Goal: Check status: Check status

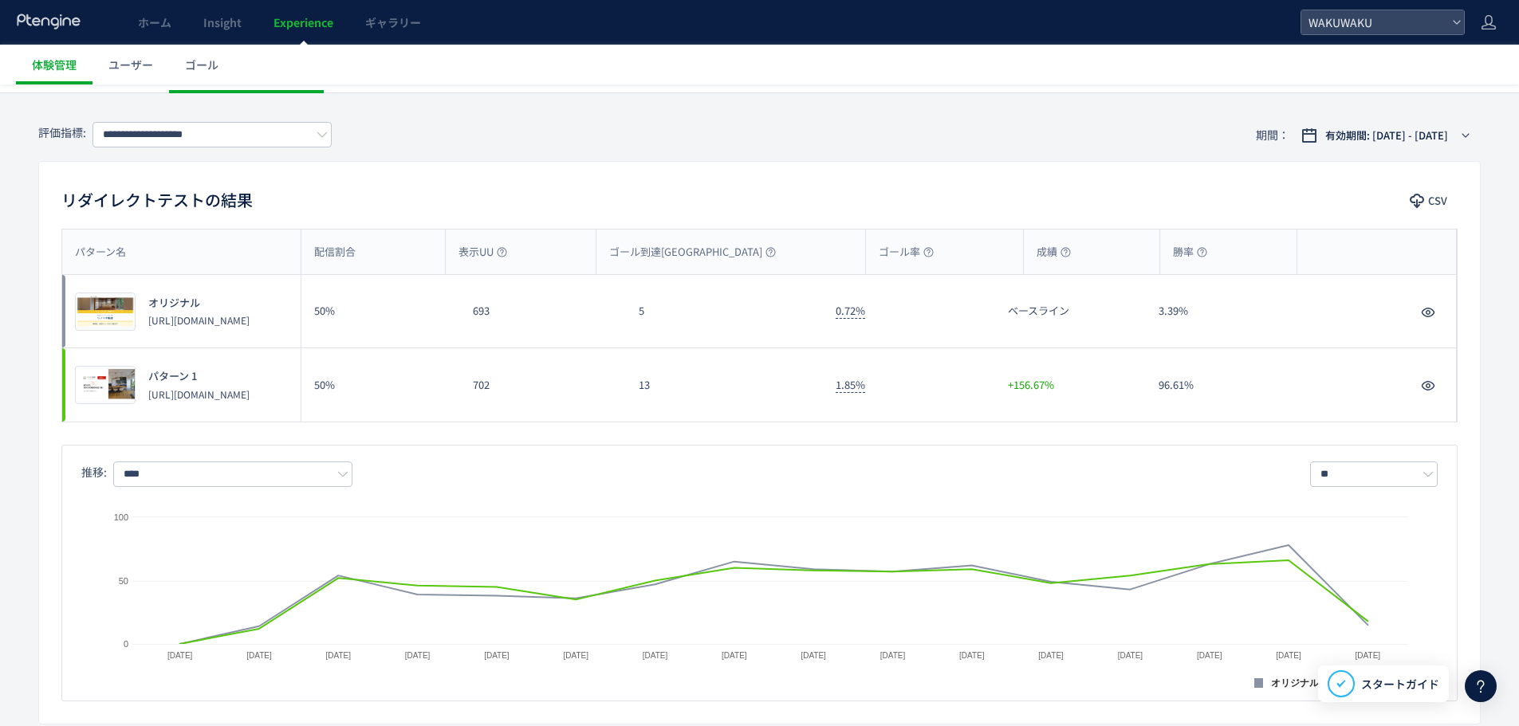
scroll to position [101, 0]
click at [236, 317] on p "[URL][DOMAIN_NAME]" at bounding box center [198, 319] width 101 height 14
click at [250, 400] on p "[URL][DOMAIN_NAME]" at bounding box center [198, 393] width 101 height 14
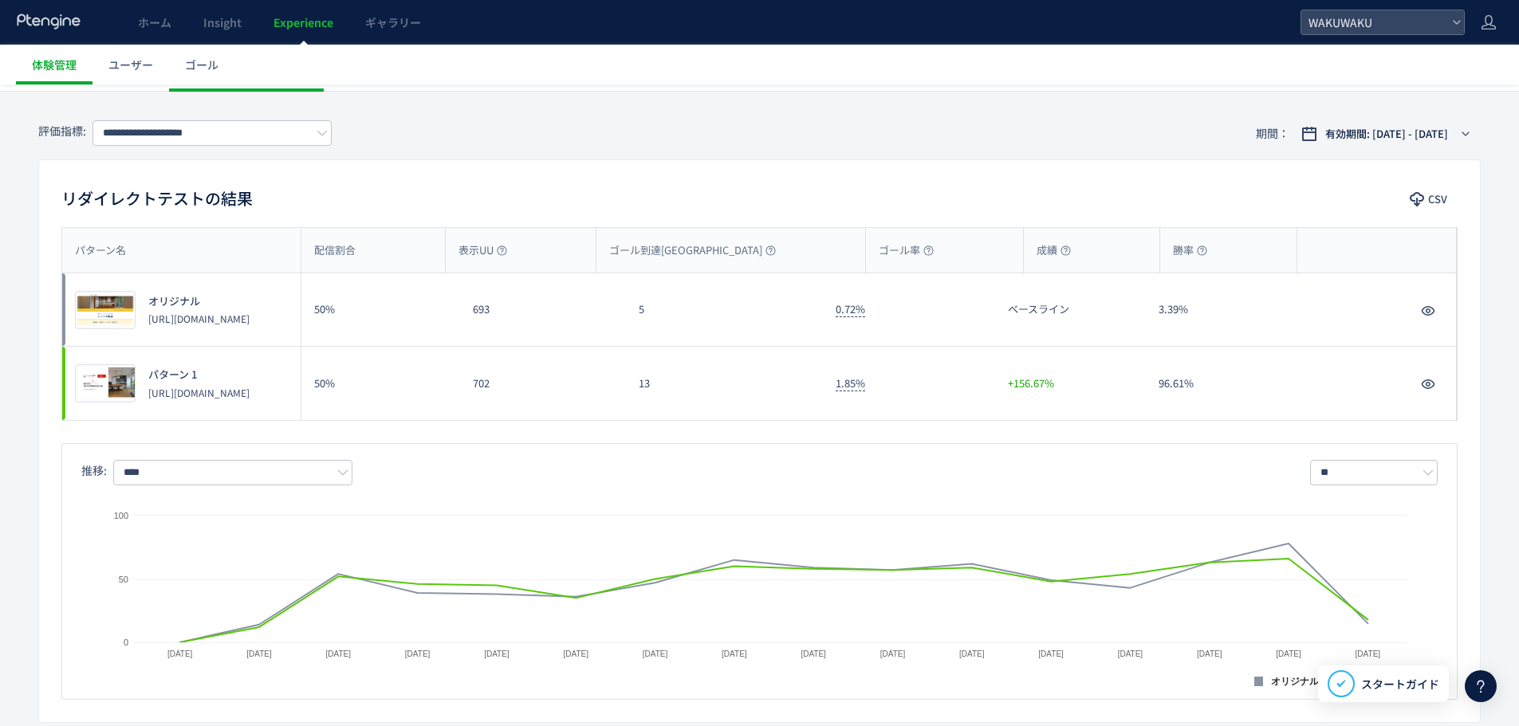
click at [639, 311] on div "5" at bounding box center [724, 310] width 197 height 73
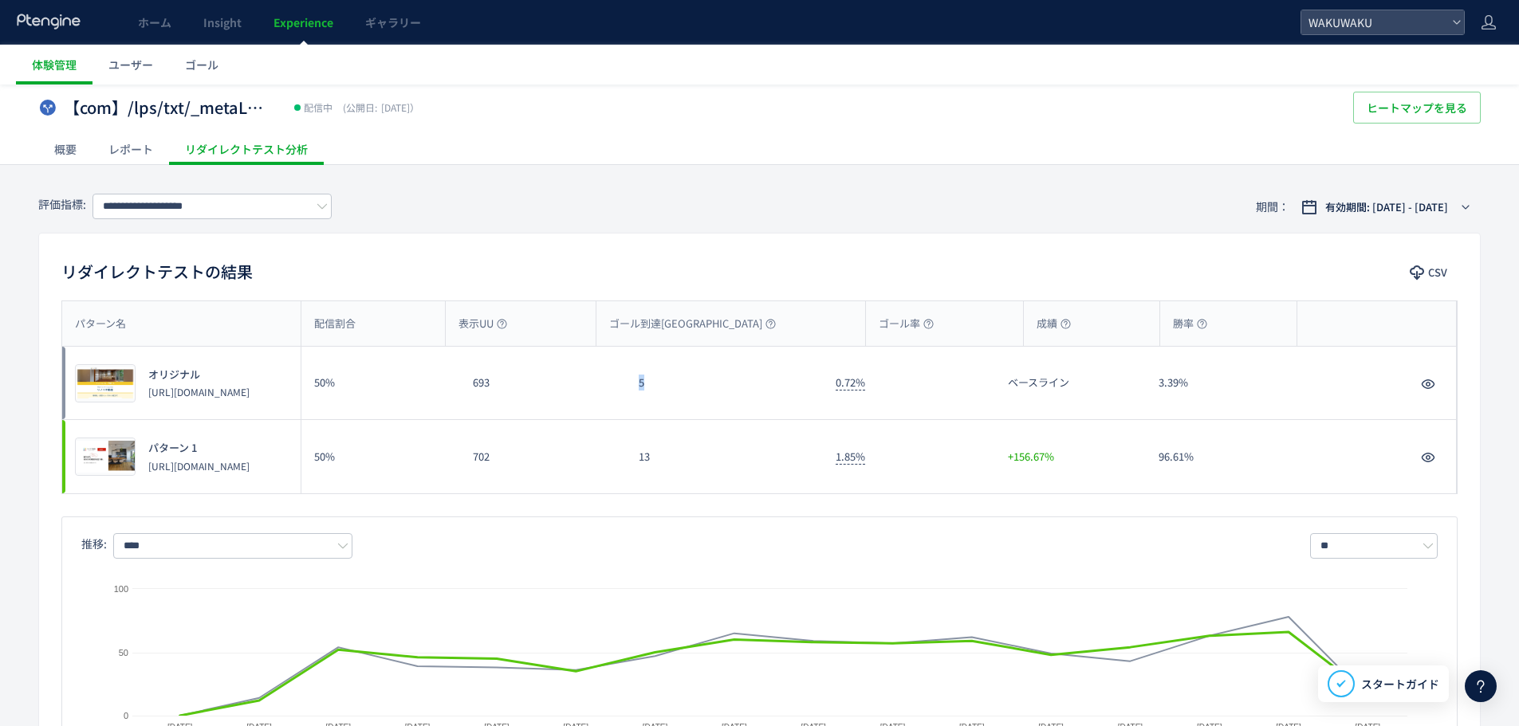
scroll to position [27, 0]
click at [644, 462] on div "13" at bounding box center [724, 457] width 197 height 73
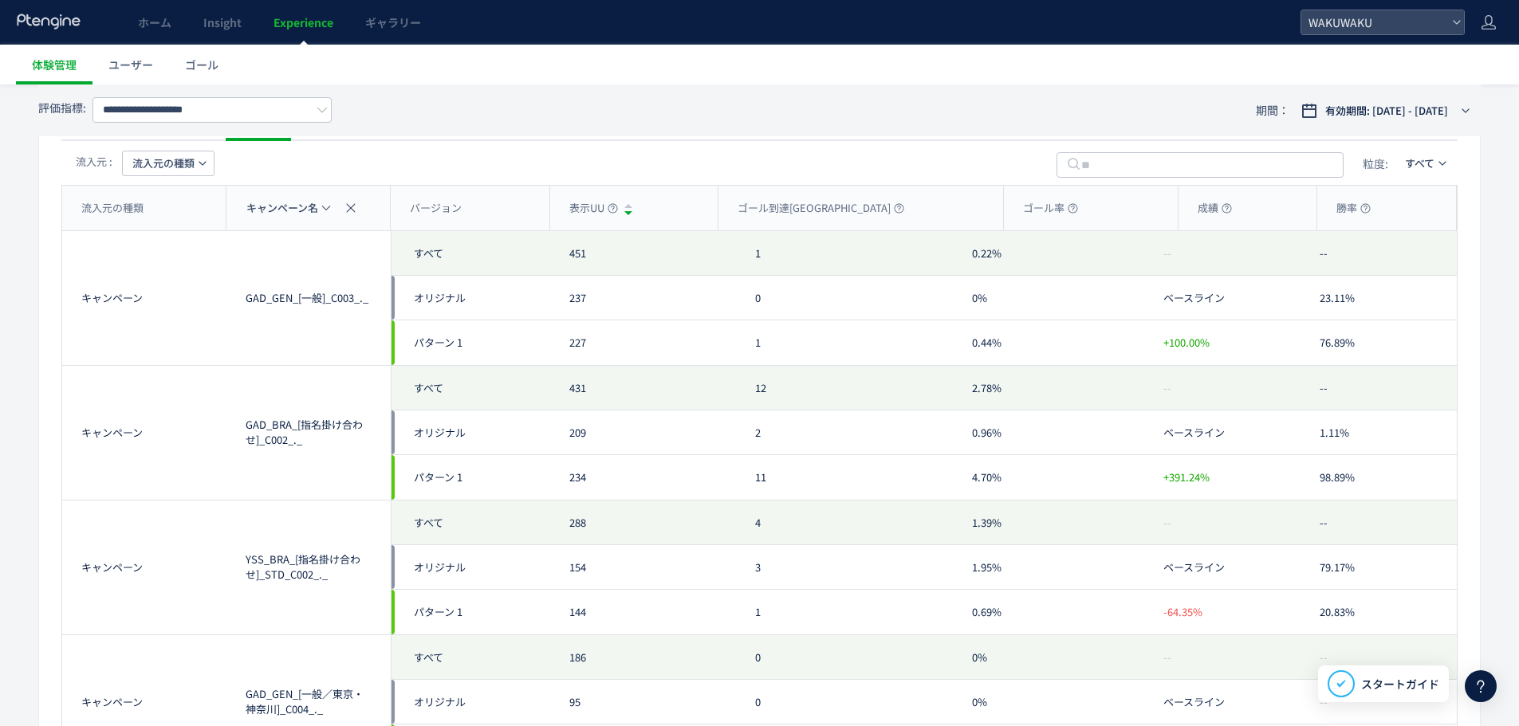
scroll to position [810, 0]
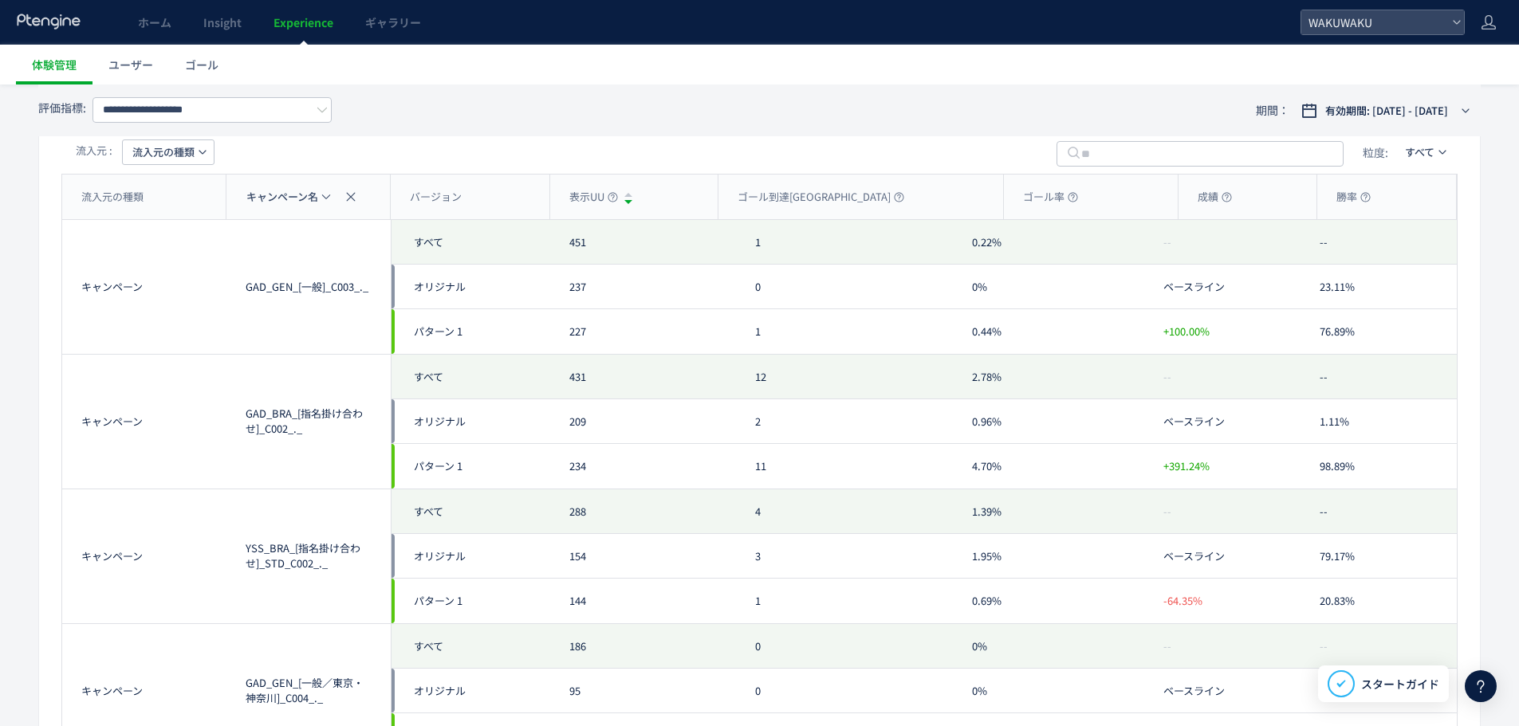
click at [764, 467] on span "11" at bounding box center [760, 466] width 11 height 15
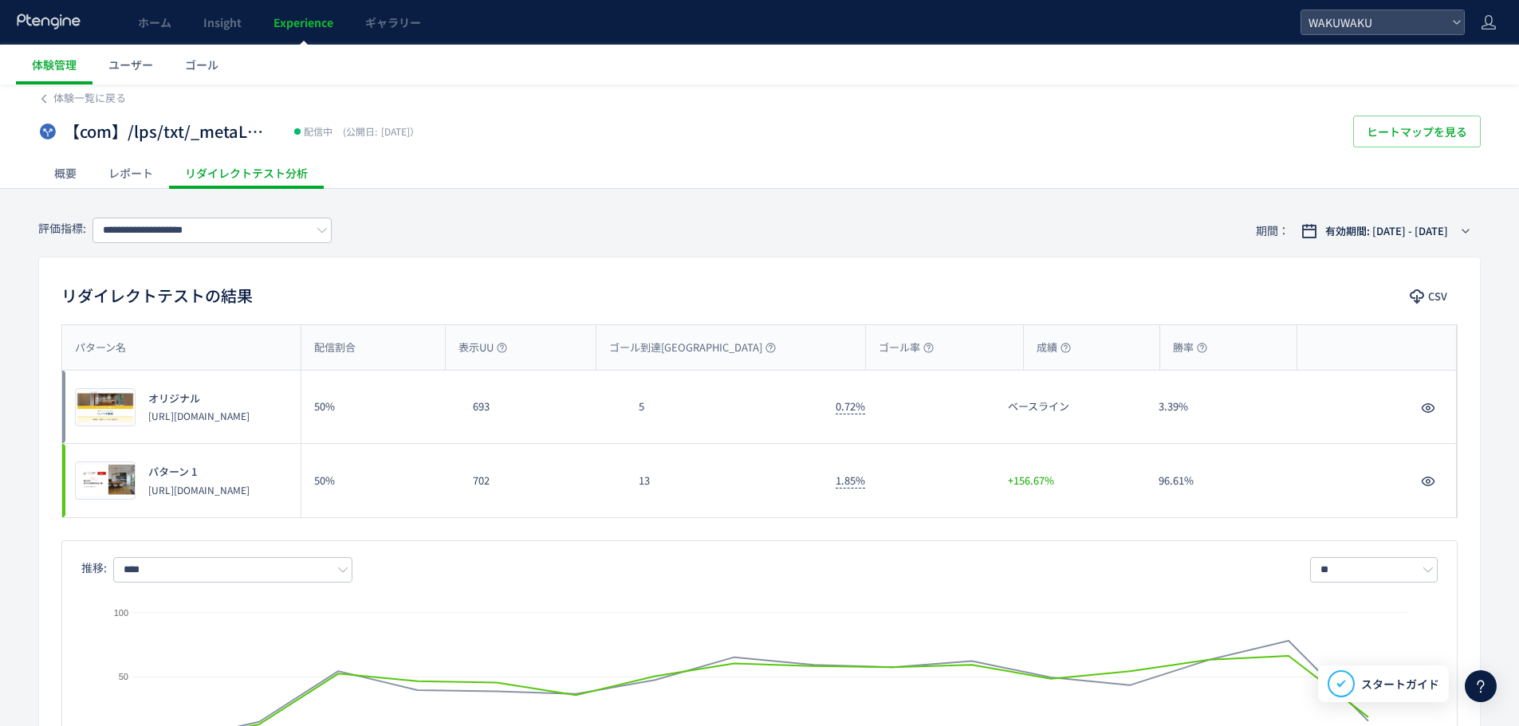
scroll to position [0, 0]
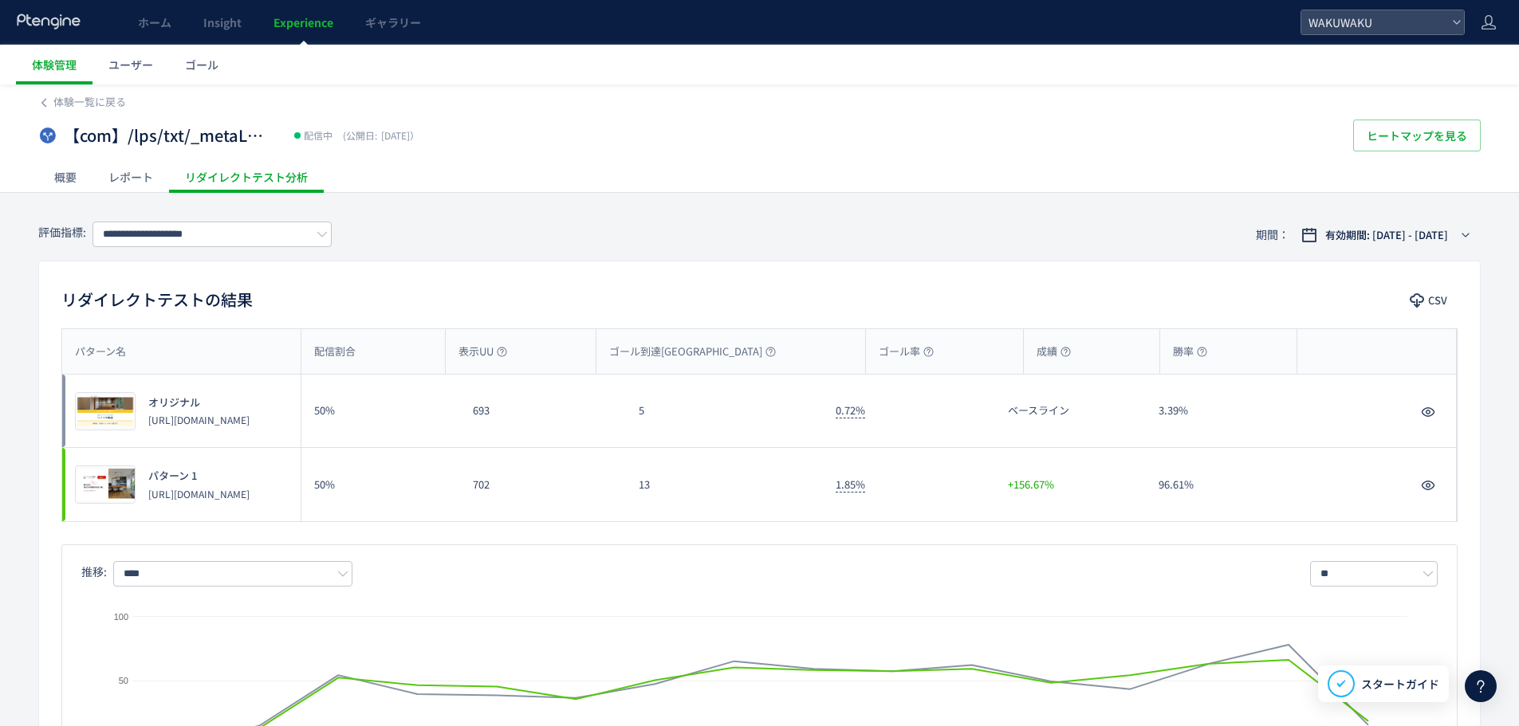
click at [115, 175] on div "レポート" at bounding box center [131, 177] width 77 height 32
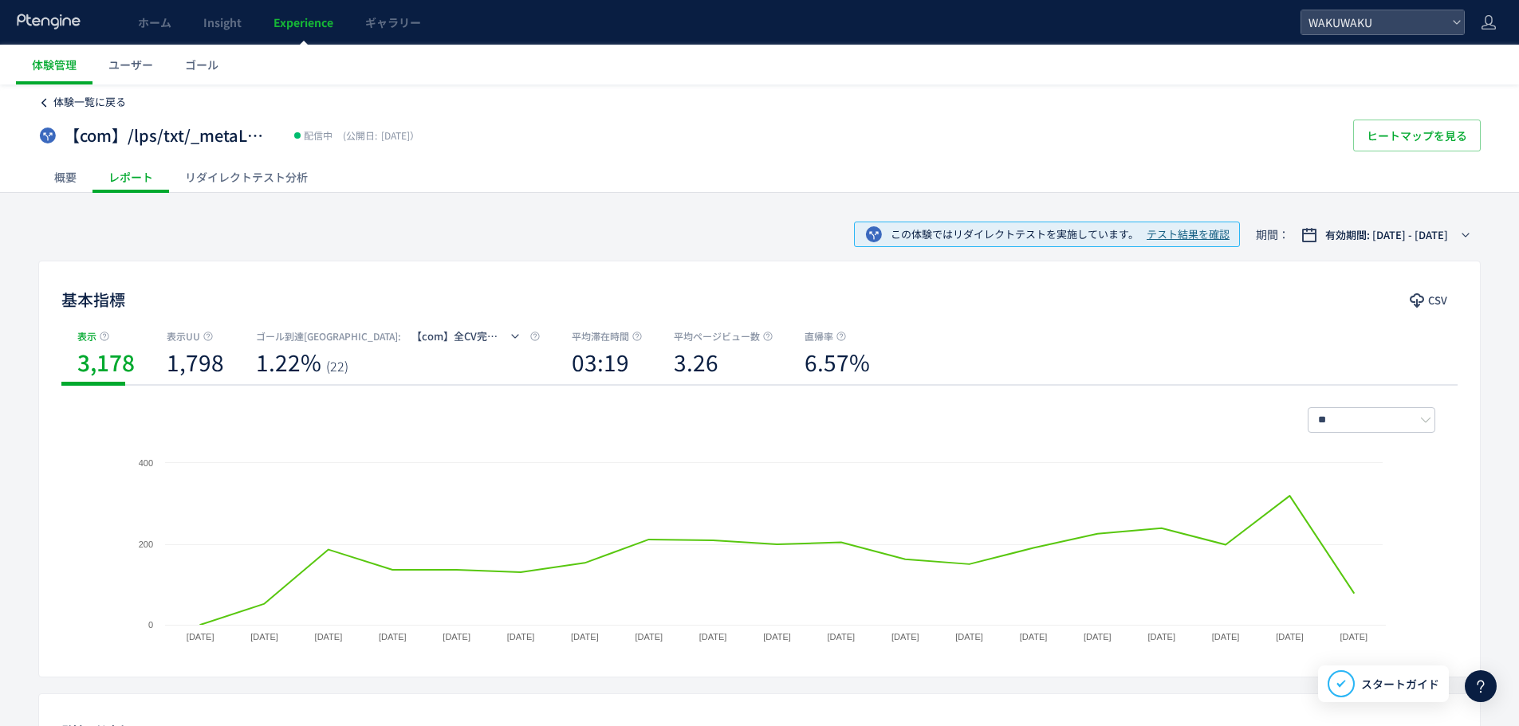
click at [46, 104] on icon at bounding box center [43, 102] width 11 height 11
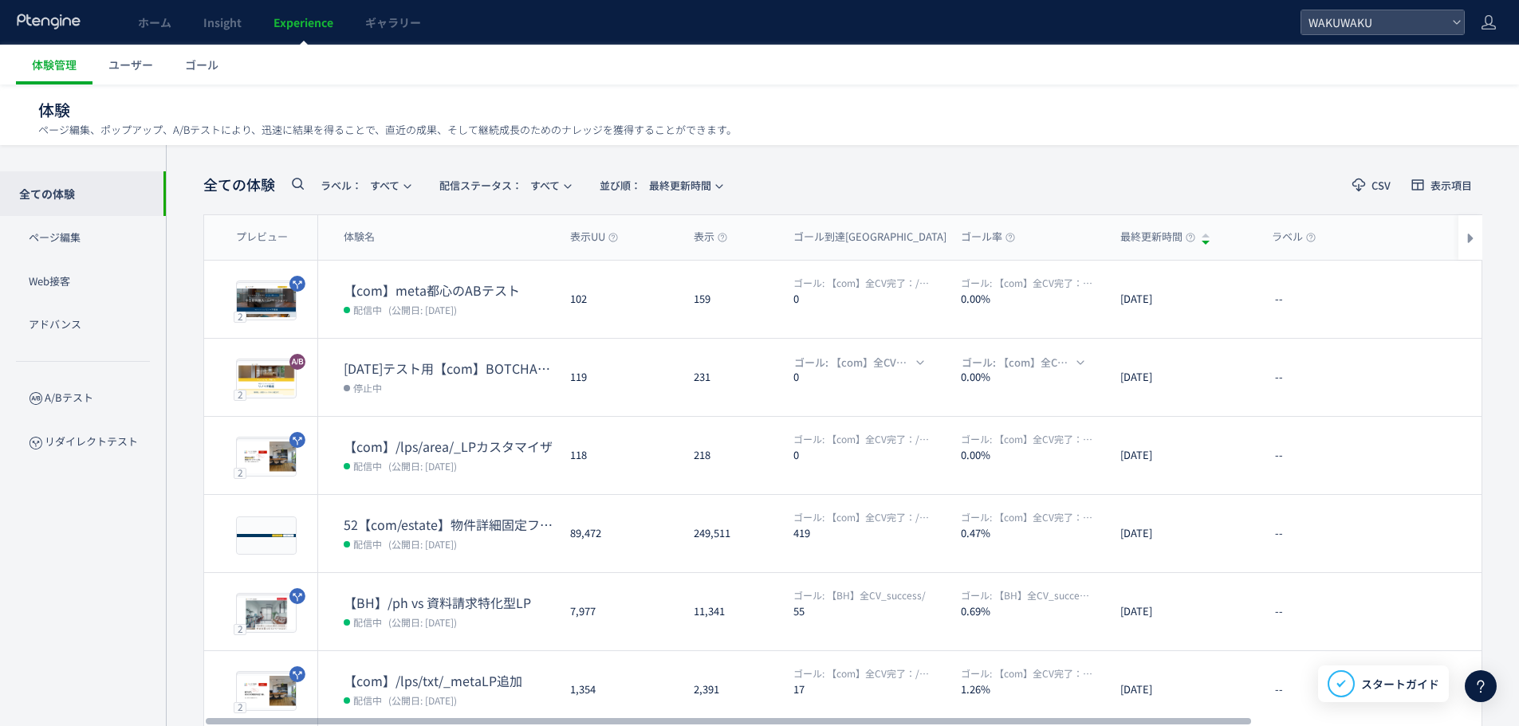
scroll to position [17, 0]
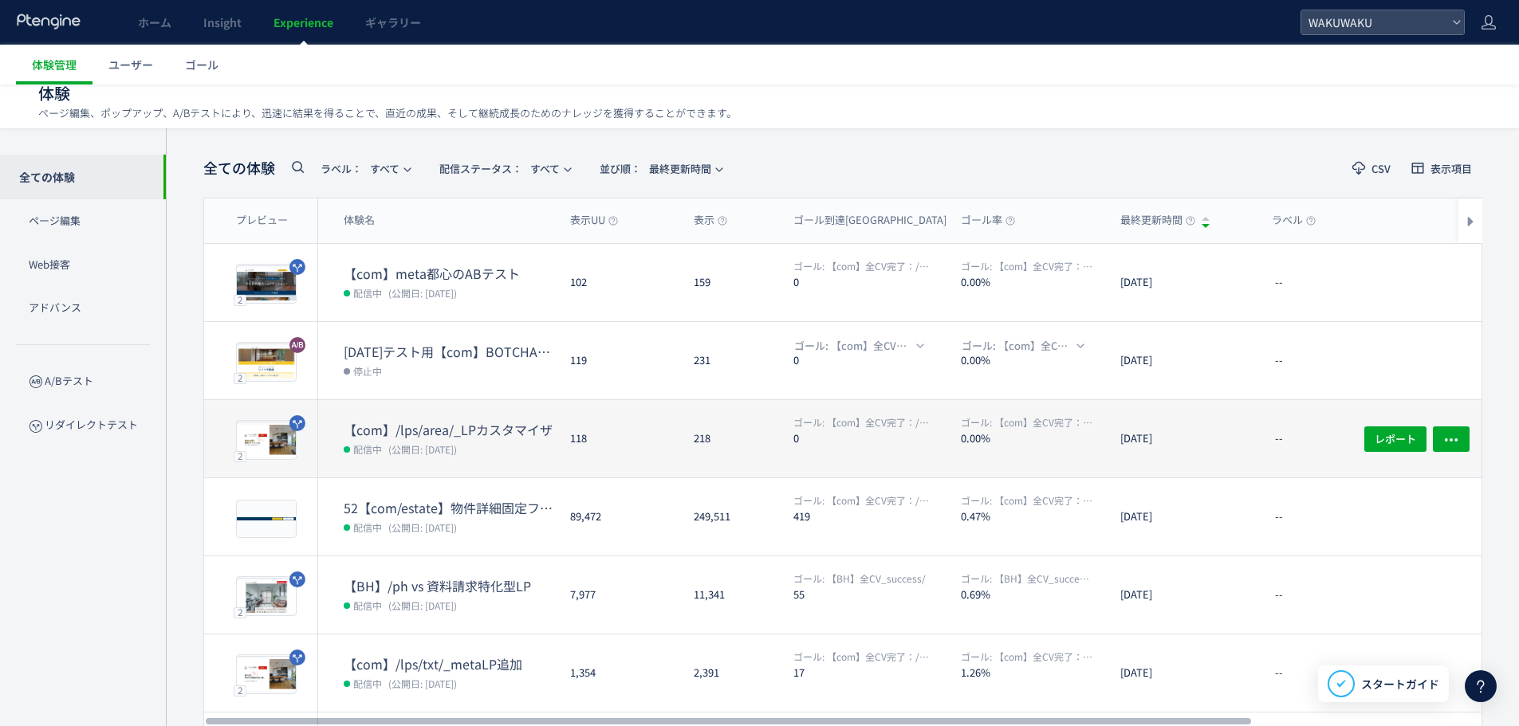
click at [449, 422] on dt "【com】/lps/area/_LPカスタマイザ" at bounding box center [451, 430] width 214 height 18
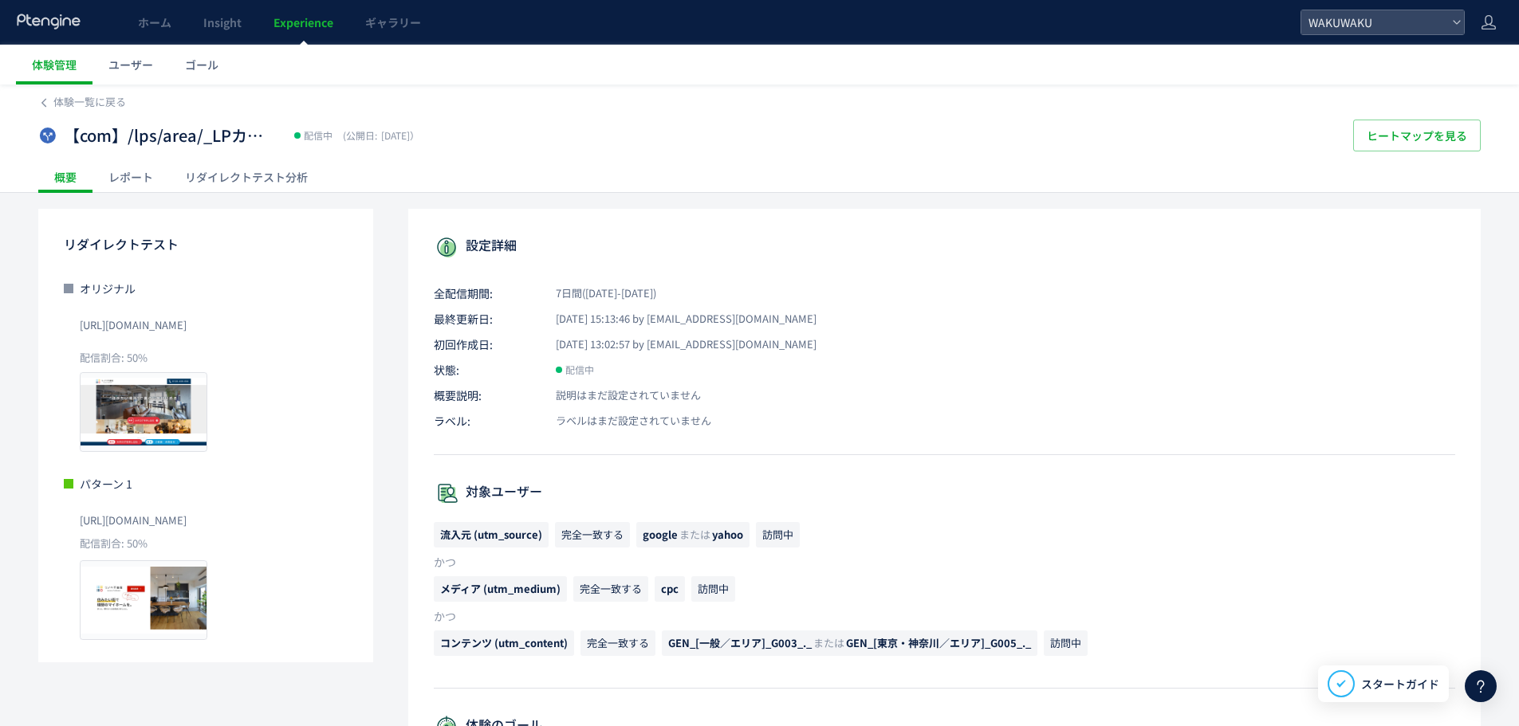
click at [124, 176] on div "レポート" at bounding box center [131, 177] width 77 height 32
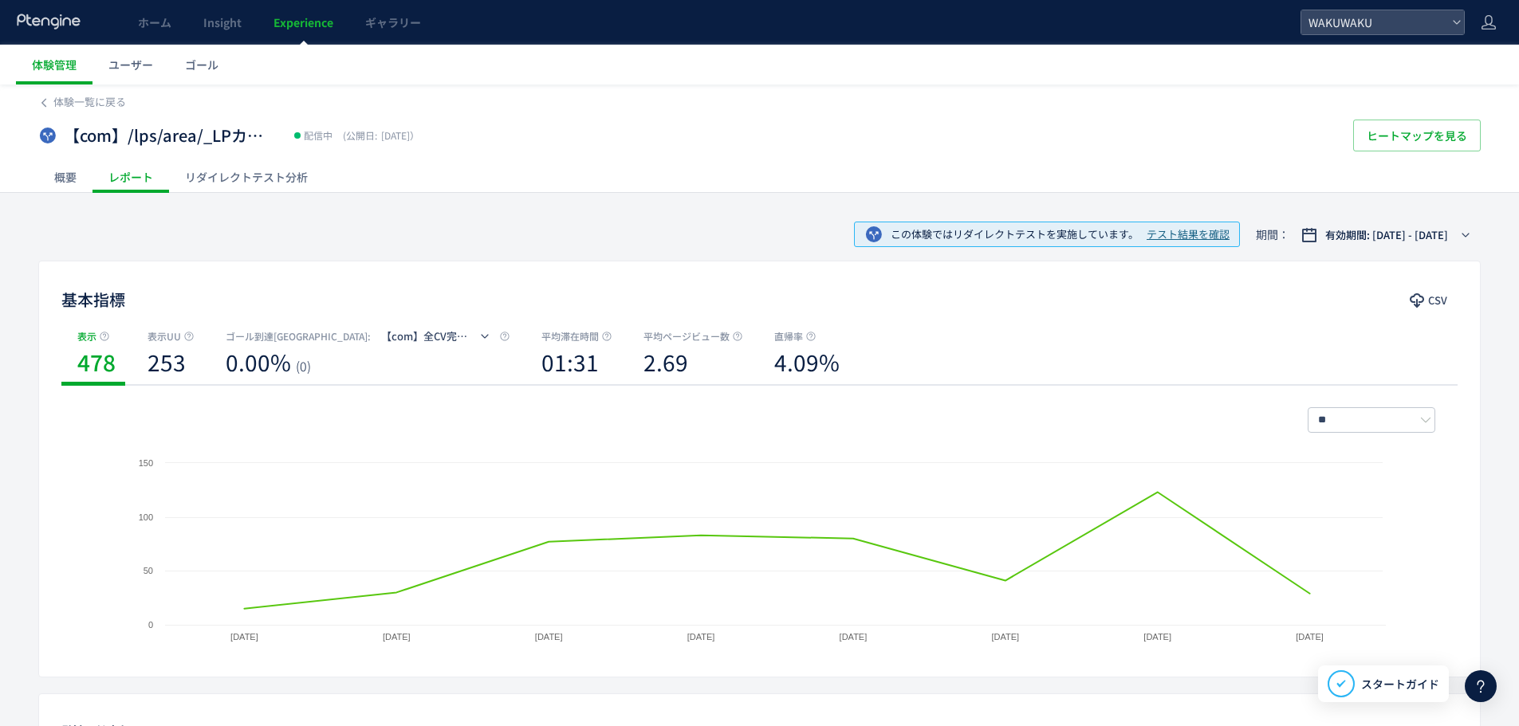
click at [240, 171] on div "リダイレクトテスト分析" at bounding box center [246, 177] width 155 height 32
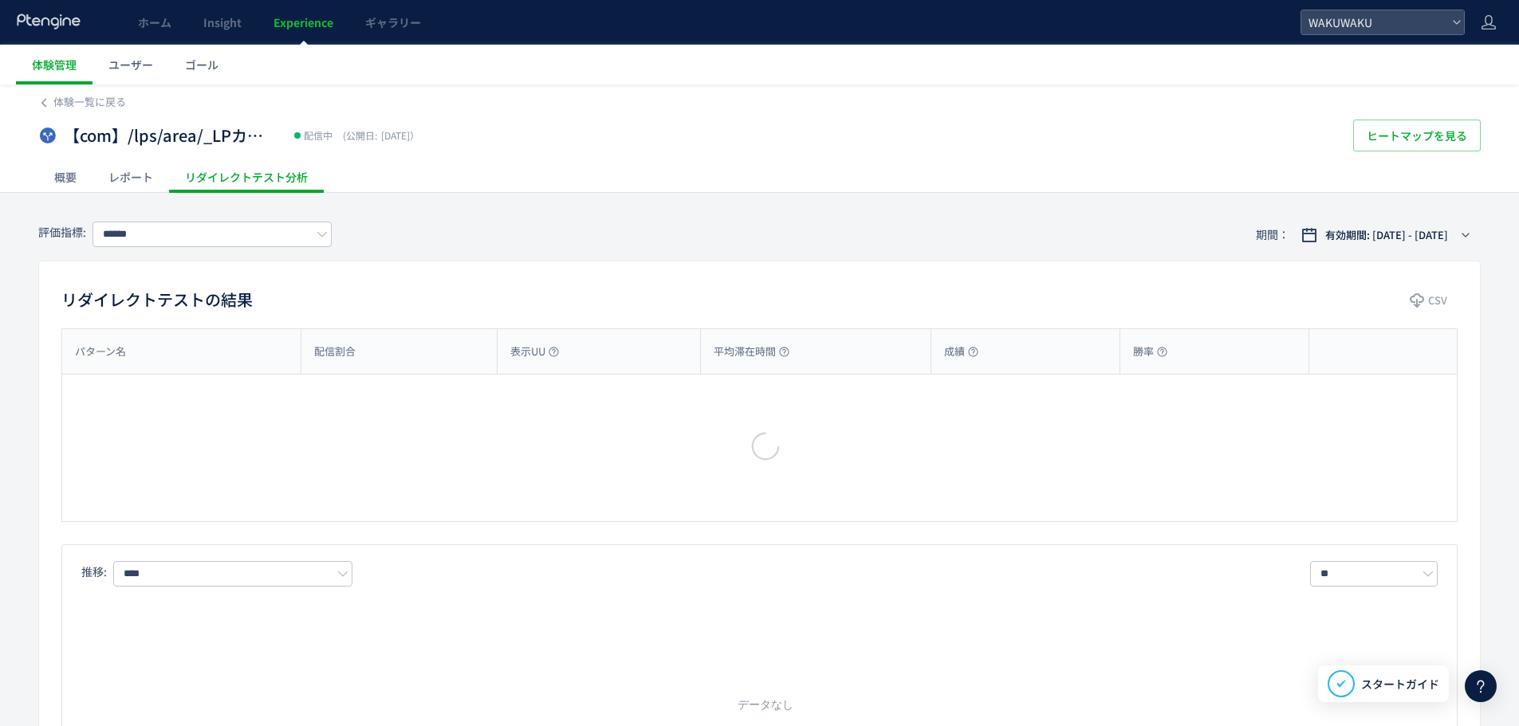
type input "**********"
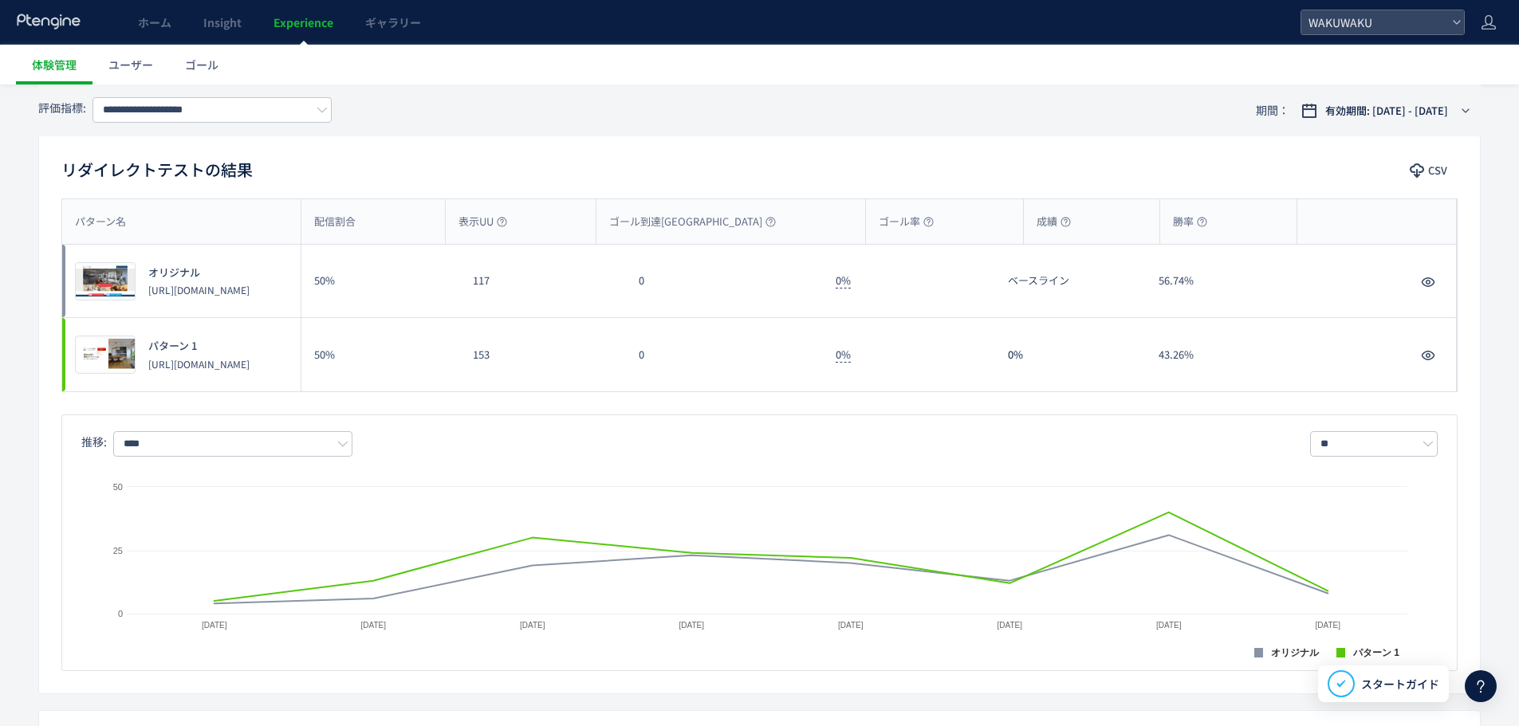
scroll to position [18, 0]
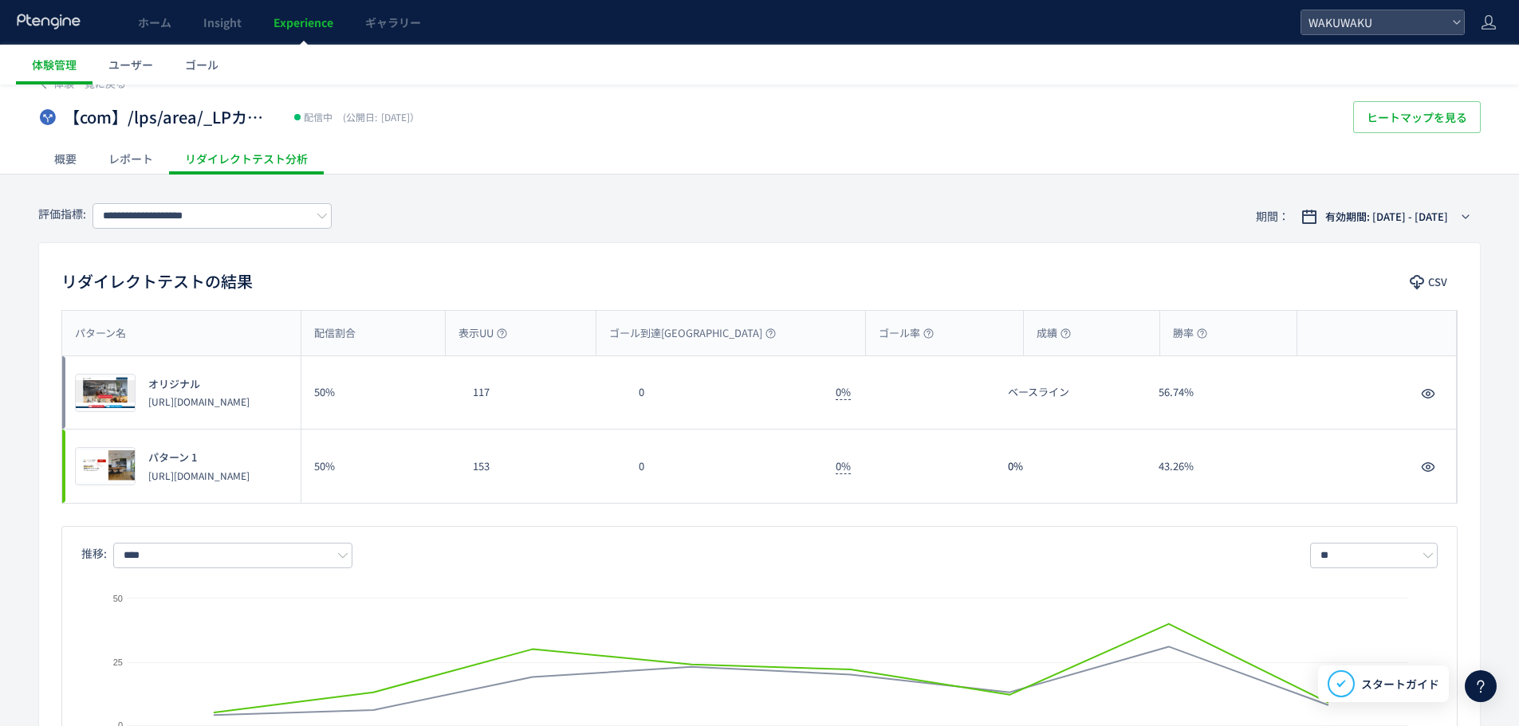
click at [128, 167] on div "レポート" at bounding box center [131, 159] width 77 height 32
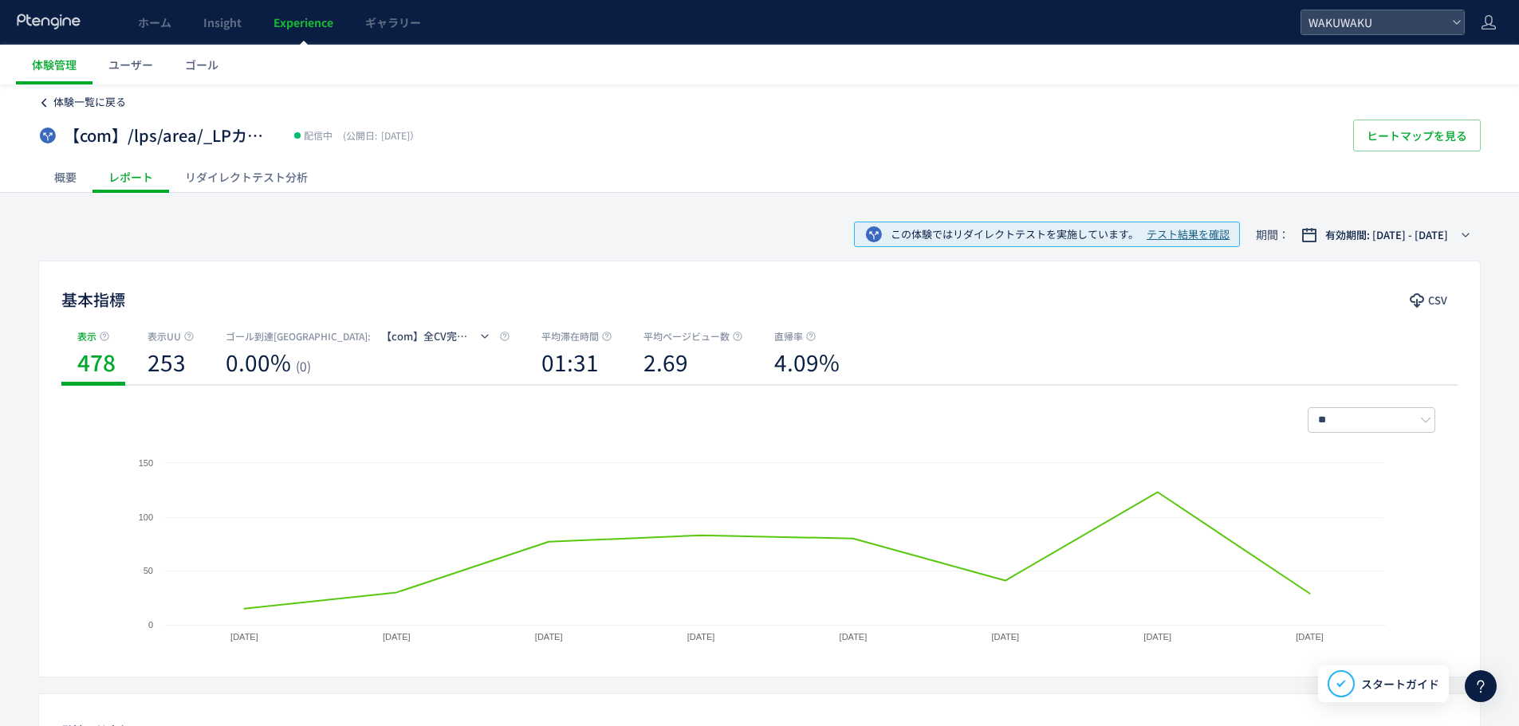
click at [61, 103] on span "体験一覧に戻る" at bounding box center [89, 101] width 73 height 15
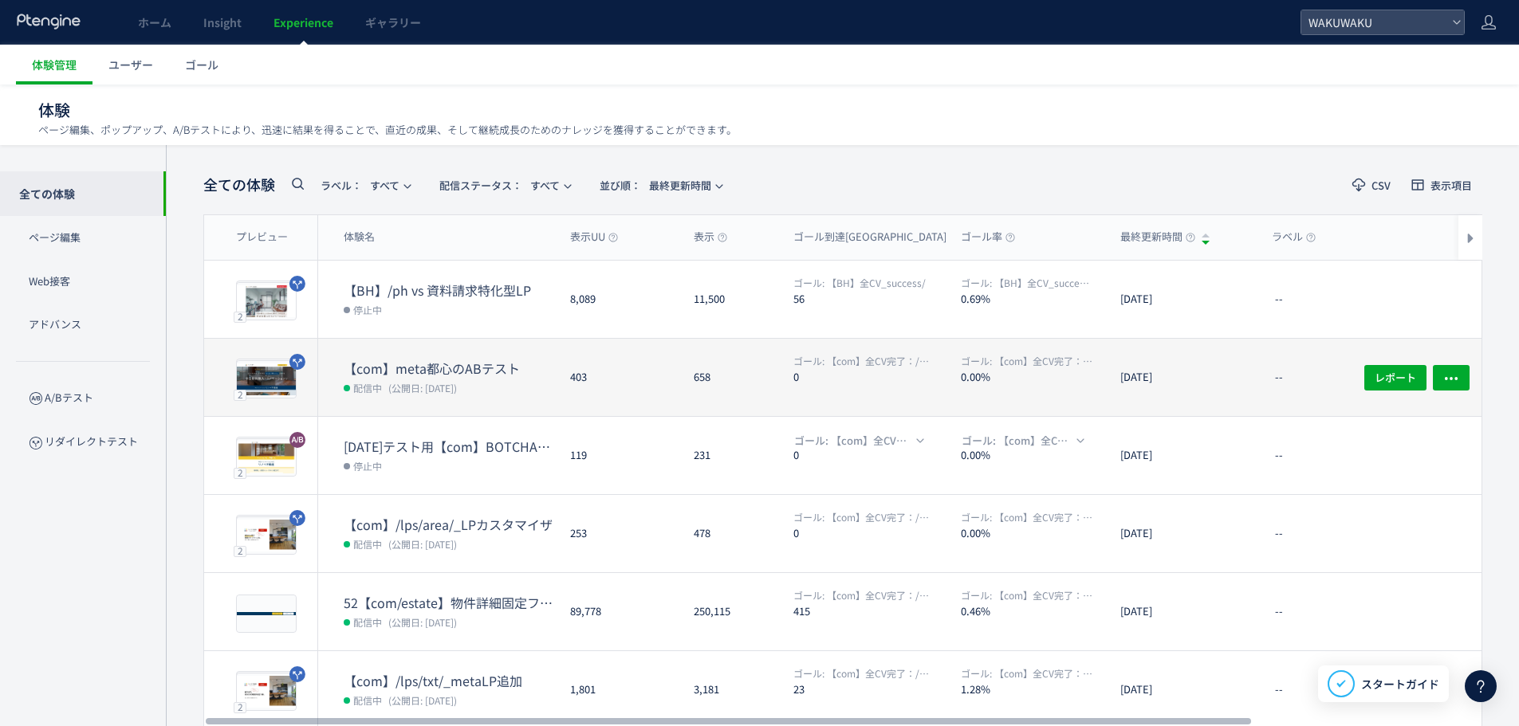
click at [435, 365] on dt "【com】meta都心のABテスト" at bounding box center [451, 369] width 214 height 18
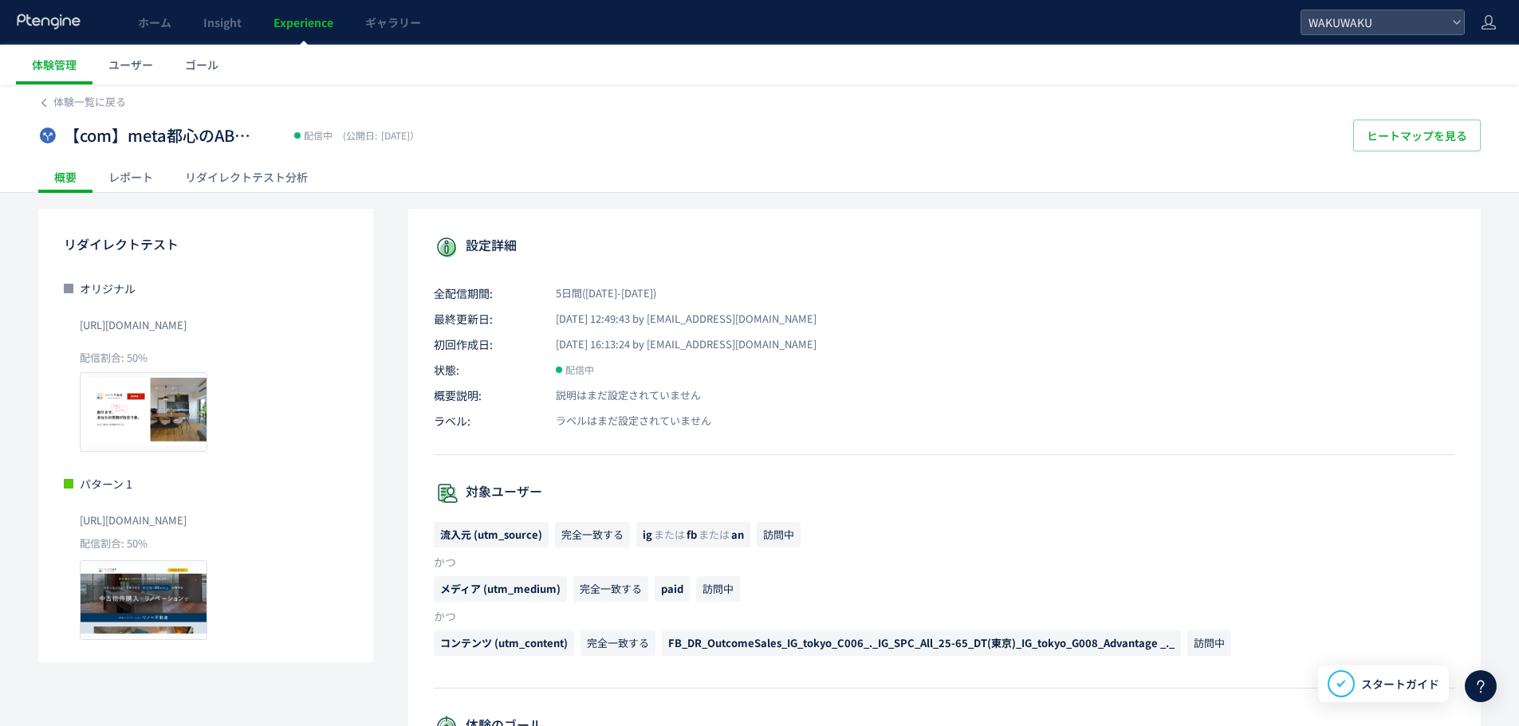
click at [124, 175] on div "レポート" at bounding box center [131, 177] width 77 height 32
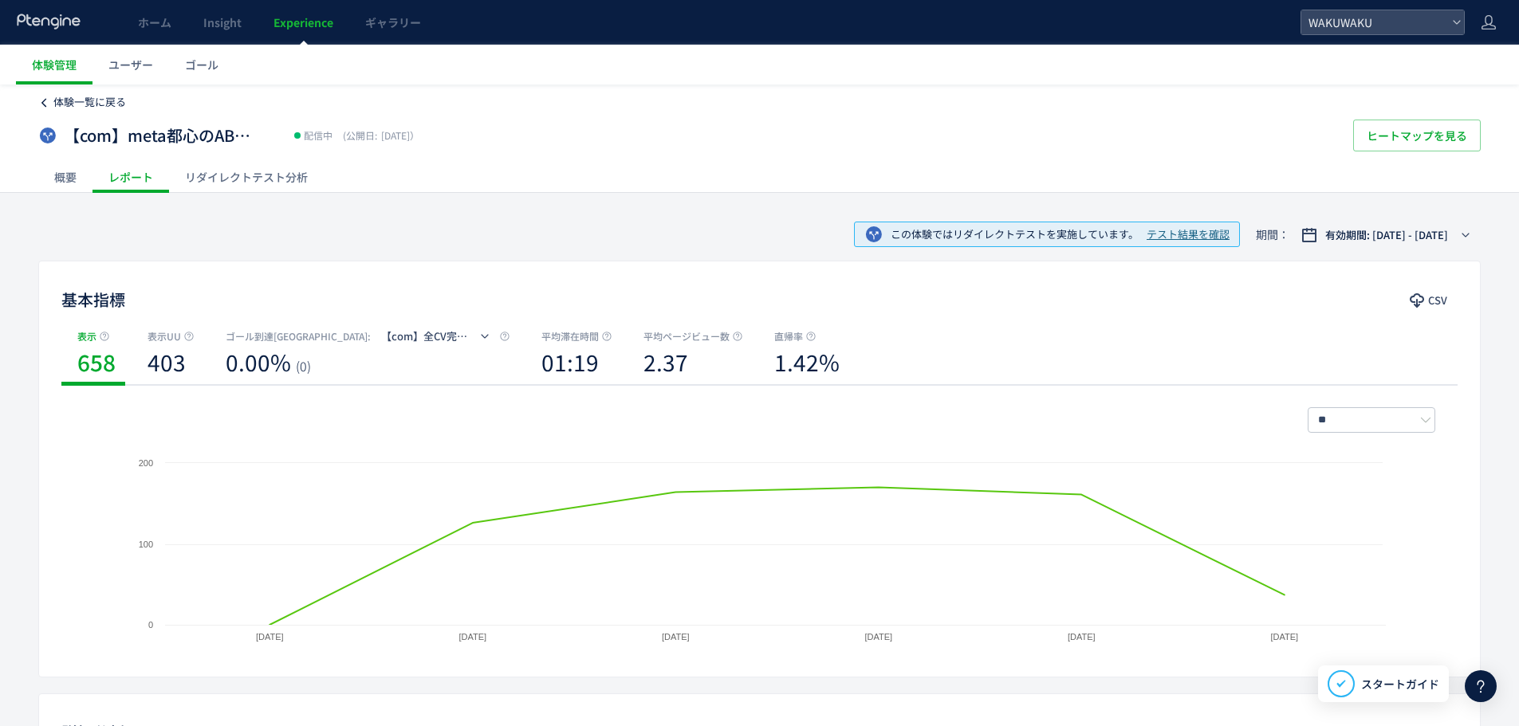
click at [61, 101] on span "体験一覧に戻る" at bounding box center [89, 101] width 73 height 15
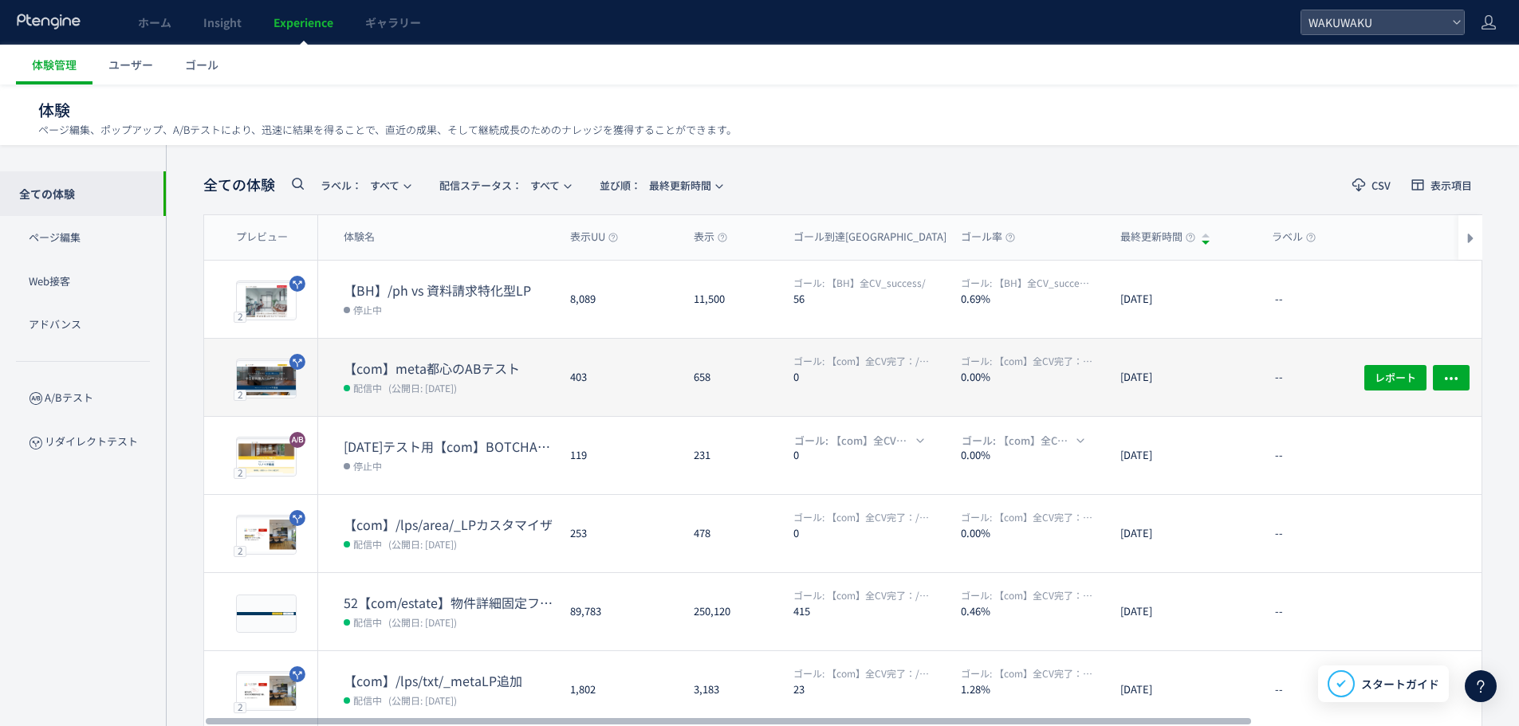
click at [443, 366] on dt "【com】meta都心のABテスト" at bounding box center [451, 369] width 214 height 18
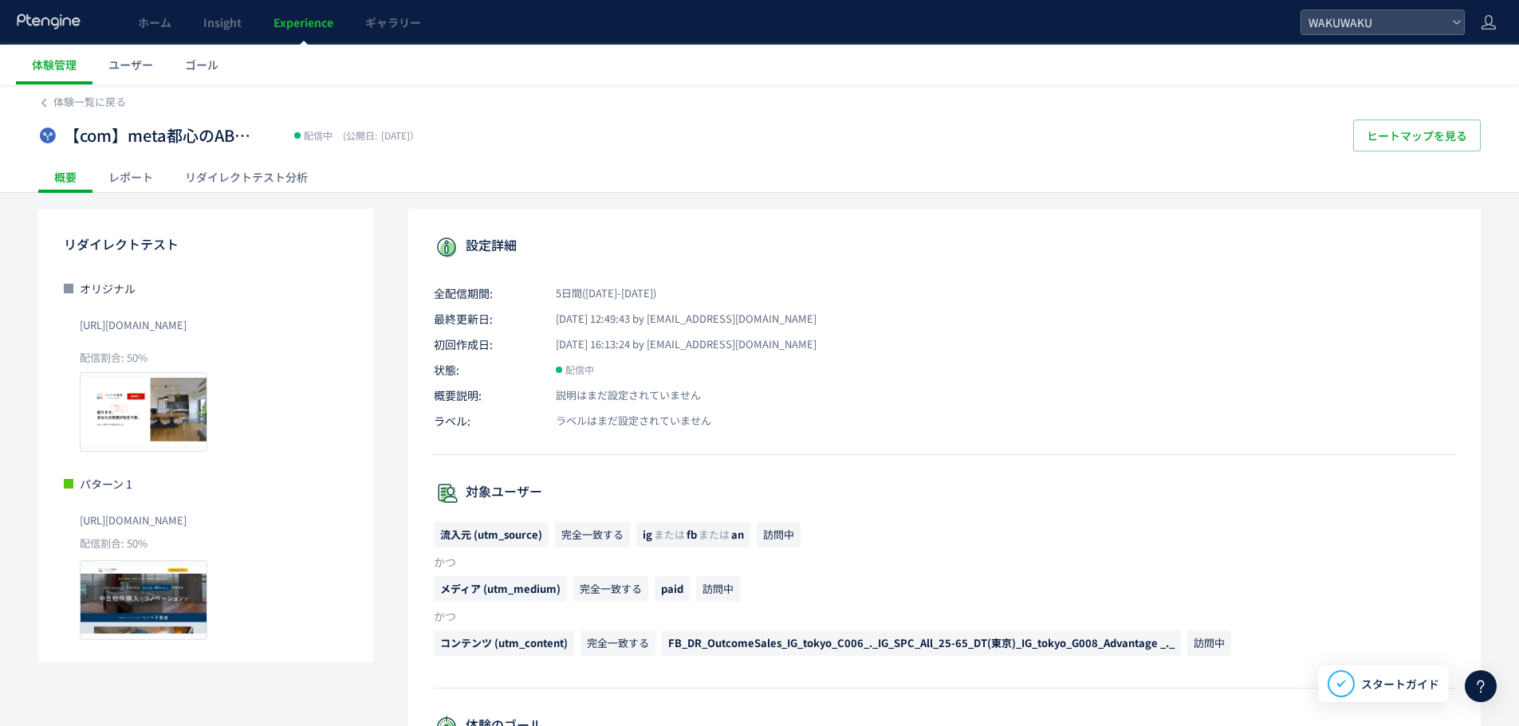
click at [127, 170] on div "レポート" at bounding box center [131, 177] width 77 height 32
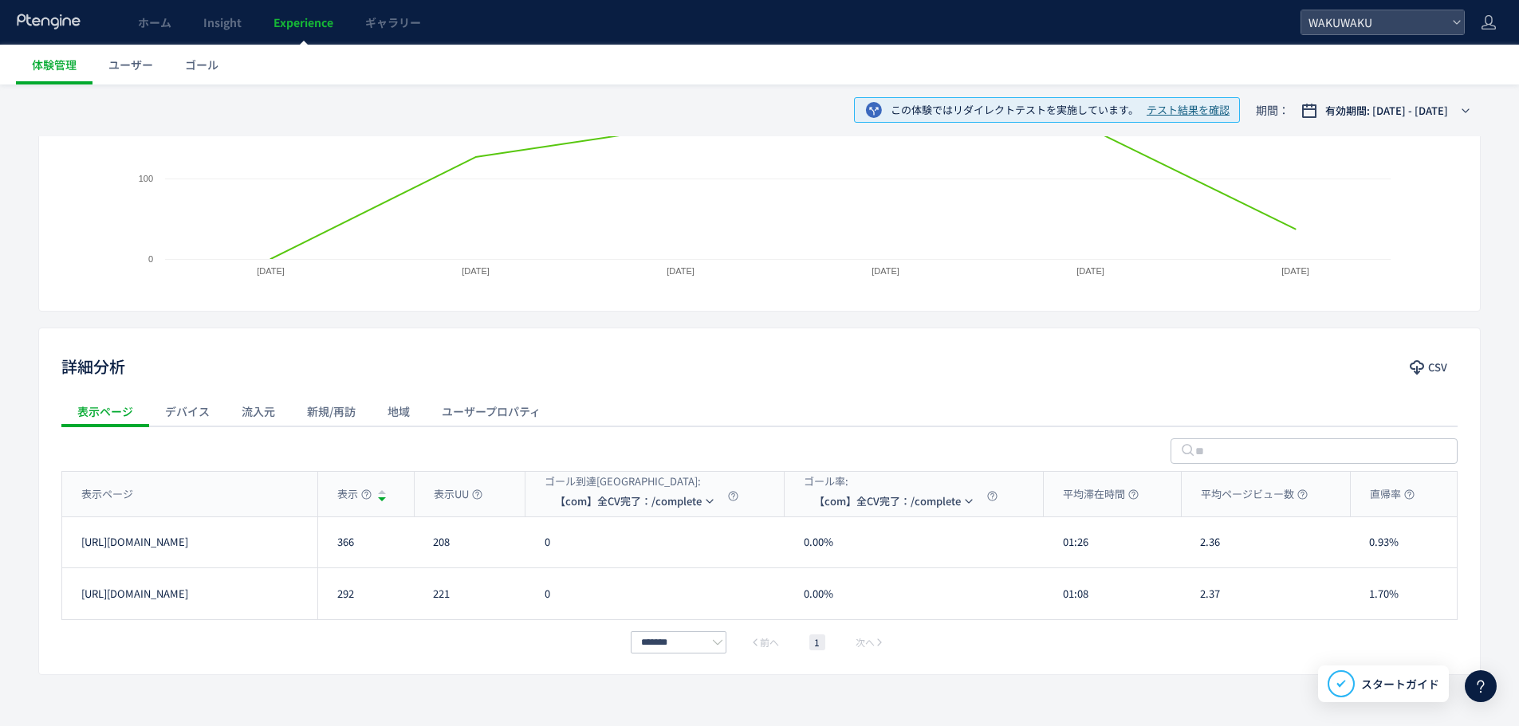
scroll to position [344, 0]
